Goal: Obtain resource: Download file/media

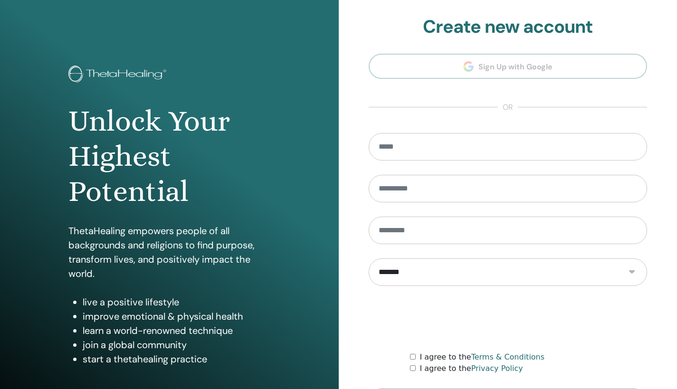
click at [379, 318] on div at bounding box center [508, 318] width 279 height 37
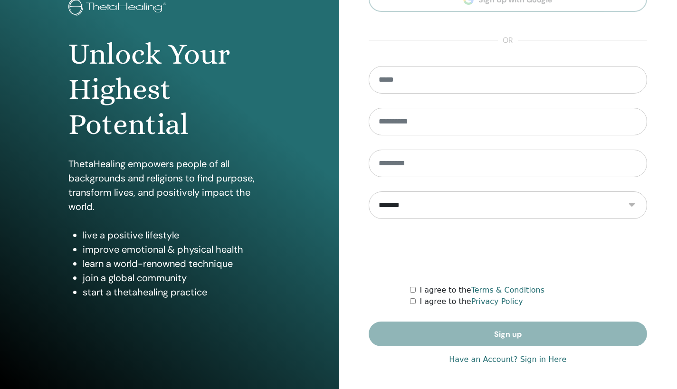
click at [548, 359] on link "Have an Account? Sign in Here" at bounding box center [507, 359] width 117 height 11
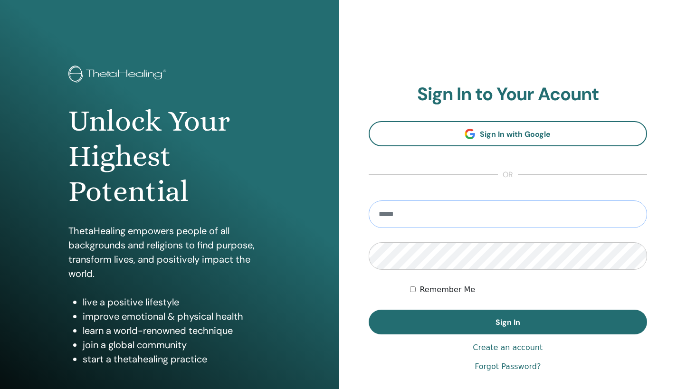
type input "**********"
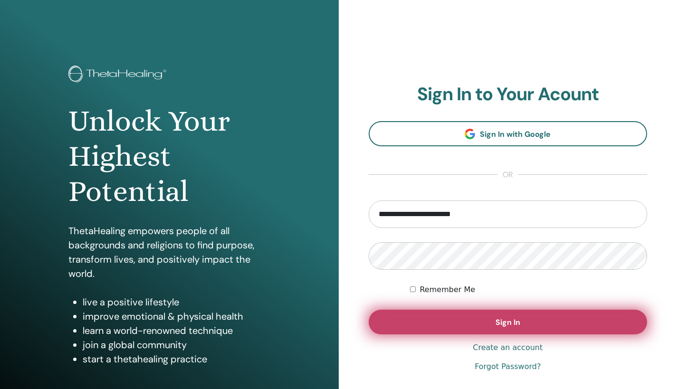
click at [560, 318] on button "Sign In" at bounding box center [508, 322] width 279 height 25
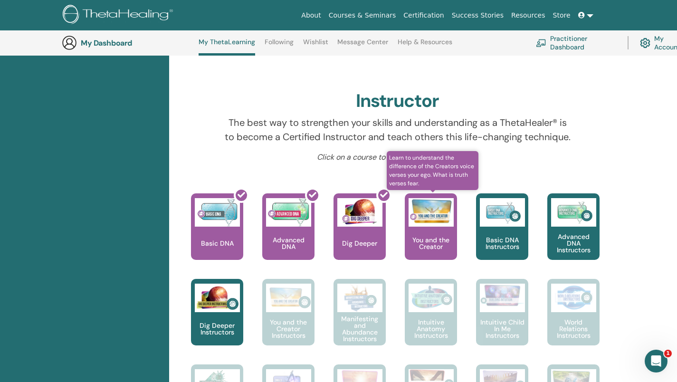
scroll to position [278, 0]
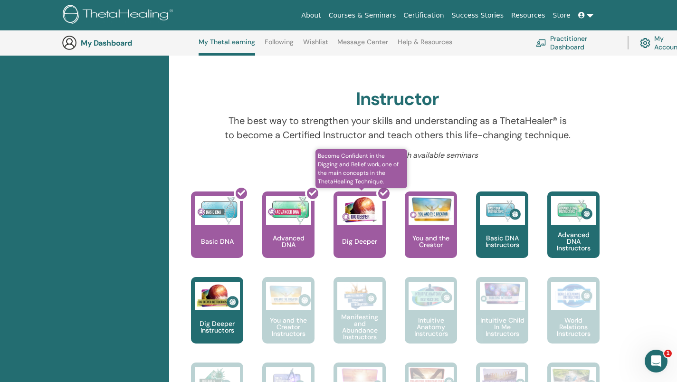
click at [362, 228] on div at bounding box center [365, 228] width 52 height 85
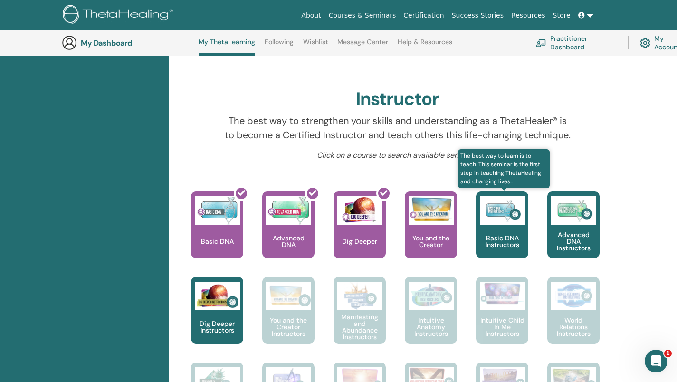
scroll to position [294, 0]
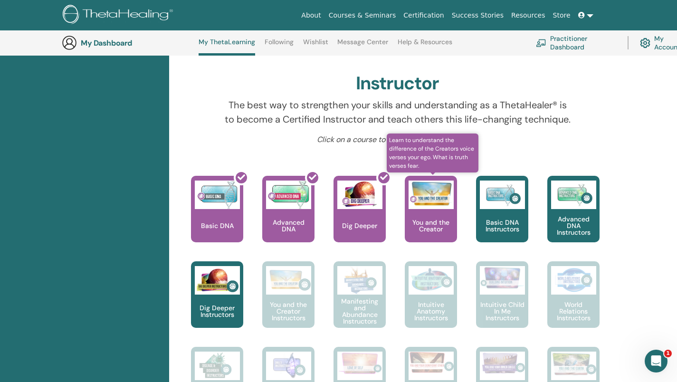
click at [439, 219] on p "You and the Creator" at bounding box center [431, 225] width 52 height 13
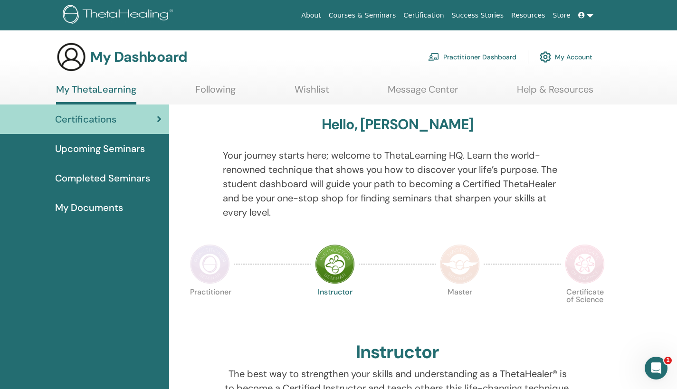
scroll to position [13, 0]
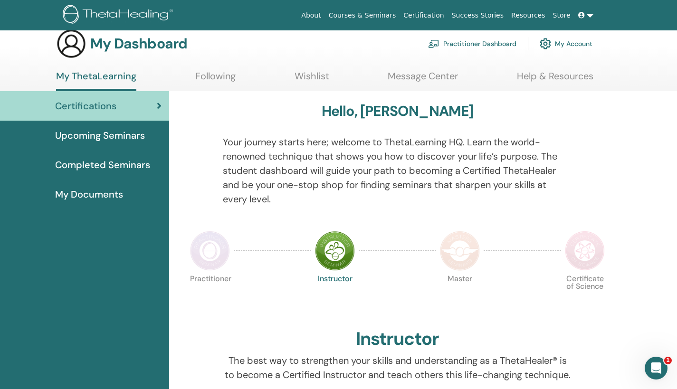
click at [105, 194] on span "My Documents" at bounding box center [89, 194] width 68 height 14
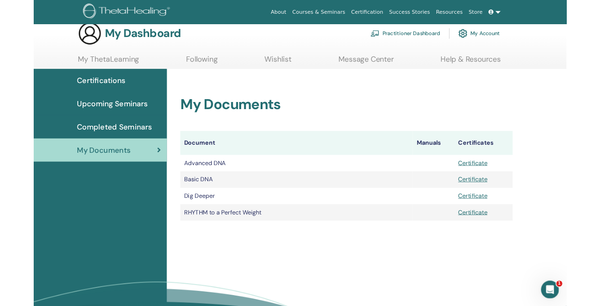
scroll to position [16, 0]
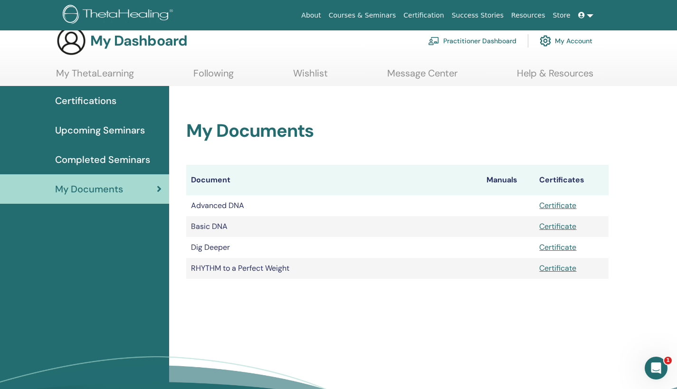
click at [566, 204] on link "Certificate" at bounding box center [557, 205] width 37 height 10
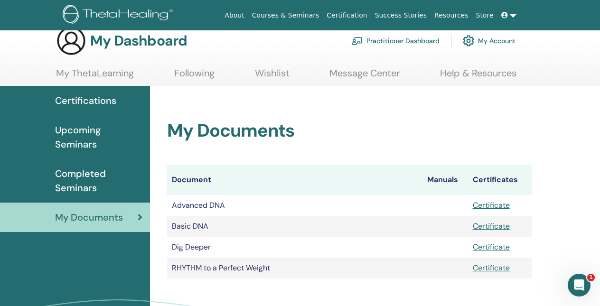
click at [496, 248] on link "Certificate" at bounding box center [491, 247] width 37 height 10
click at [499, 226] on link "Certificate" at bounding box center [491, 226] width 37 height 10
click at [497, 270] on link "Certificate" at bounding box center [491, 268] width 37 height 10
